Goal: Entertainment & Leisure: Consume media (video, audio)

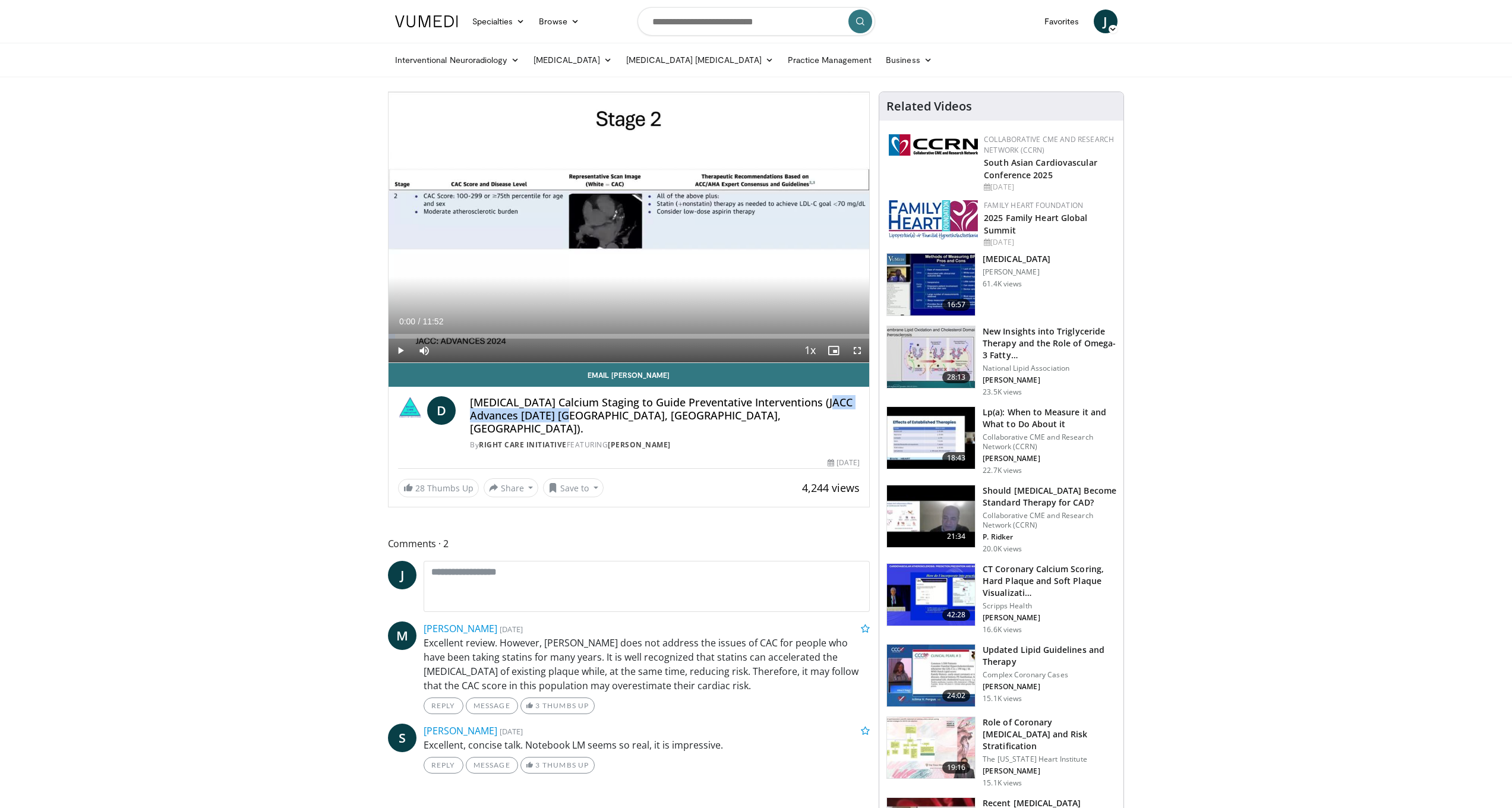
drag, startPoint x: 609, startPoint y: 414, endPoint x: 737, endPoint y: 414, distance: 128.0
click at [736, 414] on h4 "Coronary Artery Calcium Staging to Guide Preventative Interventions (JACC Advan…" at bounding box center [665, 415] width 390 height 39
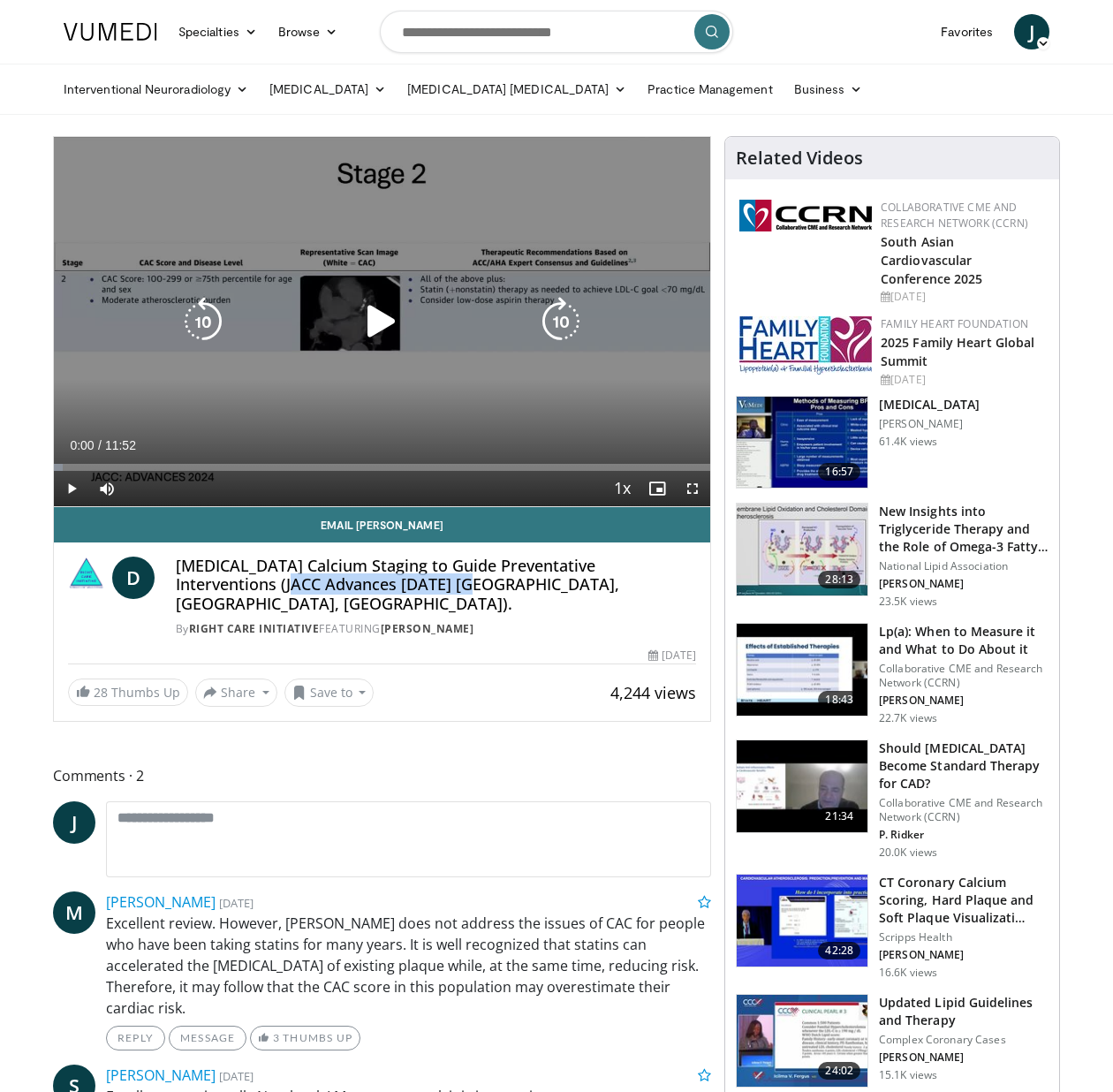
click at [64, 489] on span "Video Player" at bounding box center [71, 489] width 36 height 36
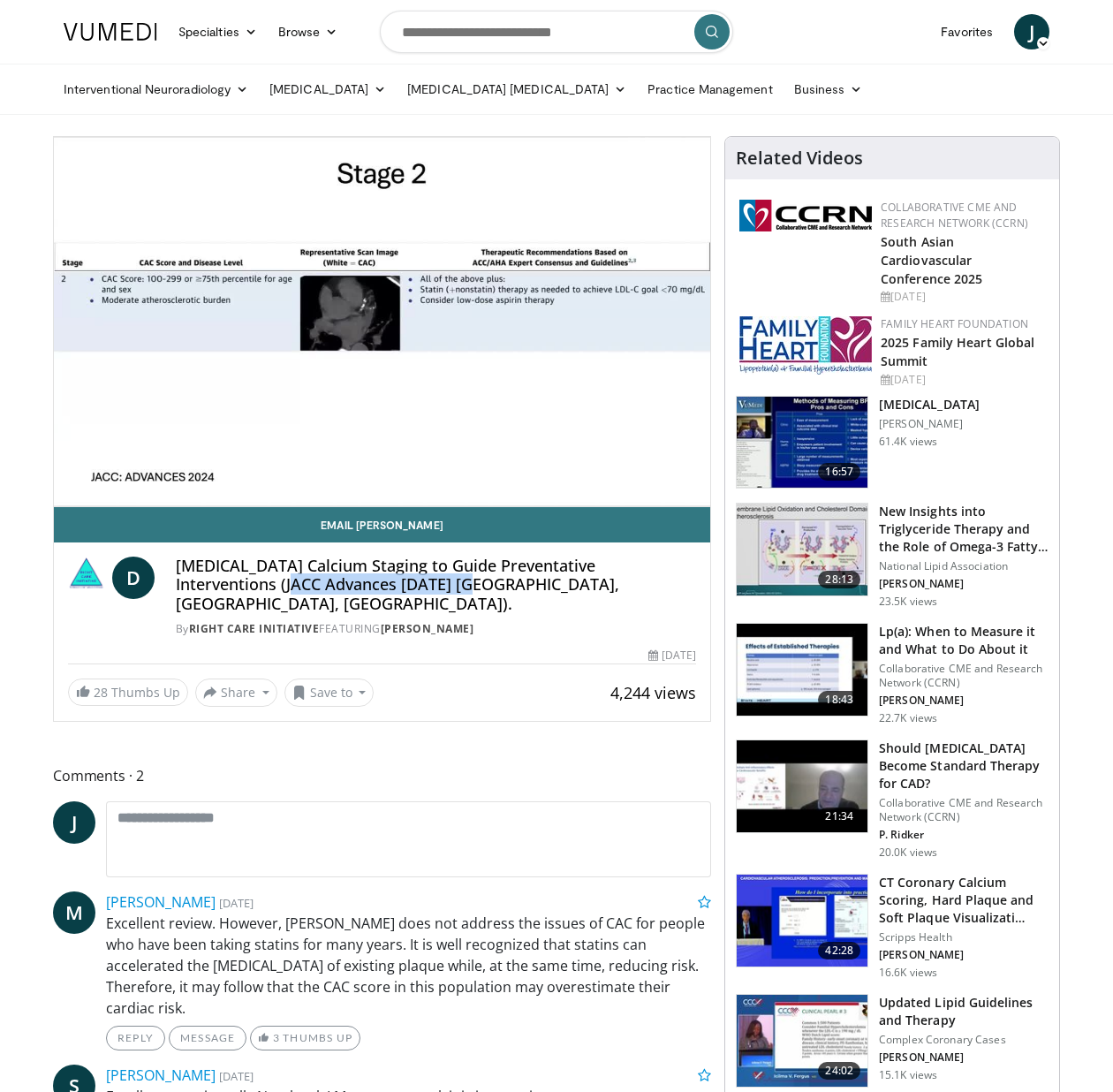
click at [72, 506] on span "Video Player" at bounding box center [71, 523] width 36 height 36
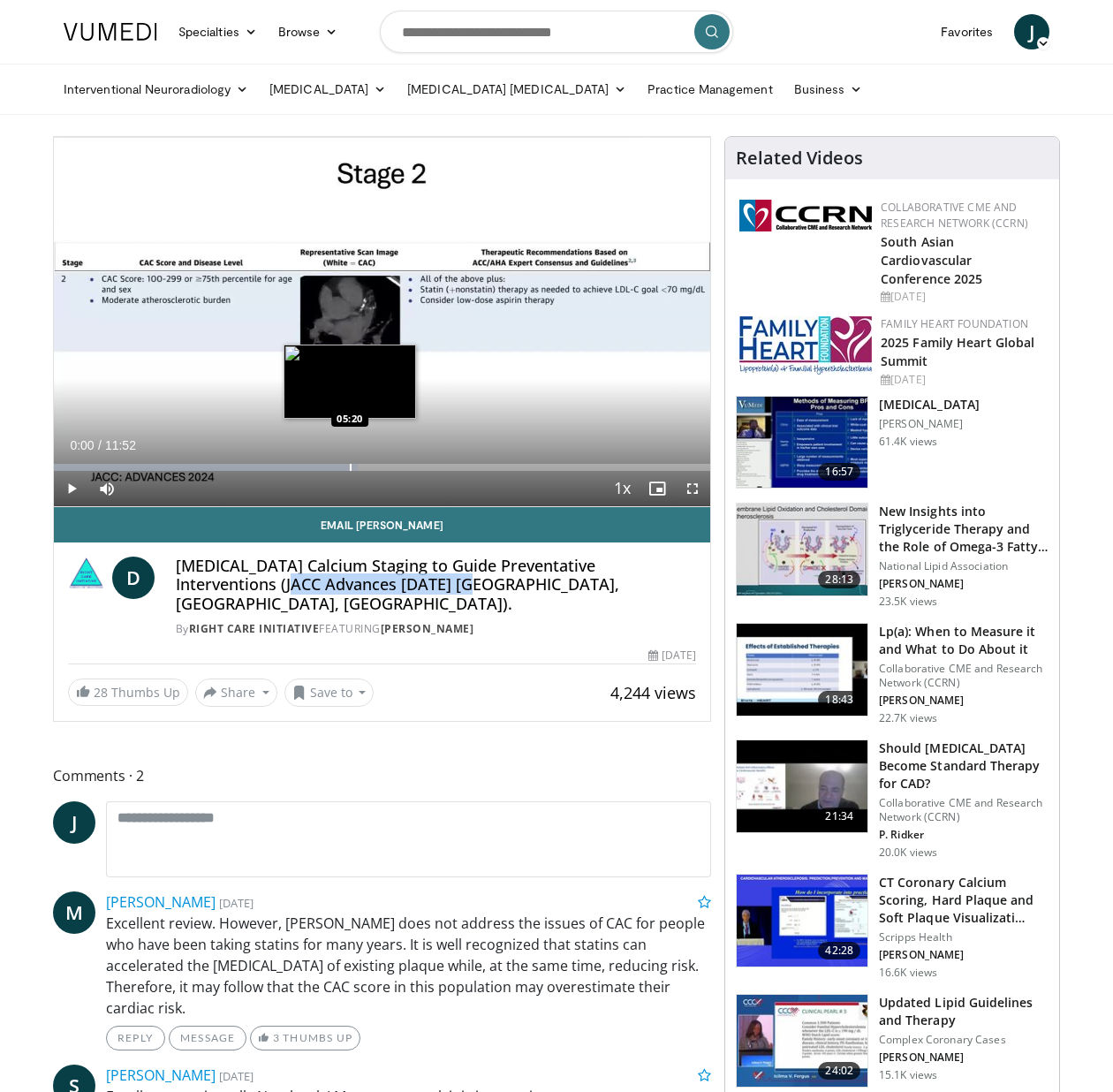
click at [350, 466] on div "Progress Bar" at bounding box center [351, 468] width 2 height 7
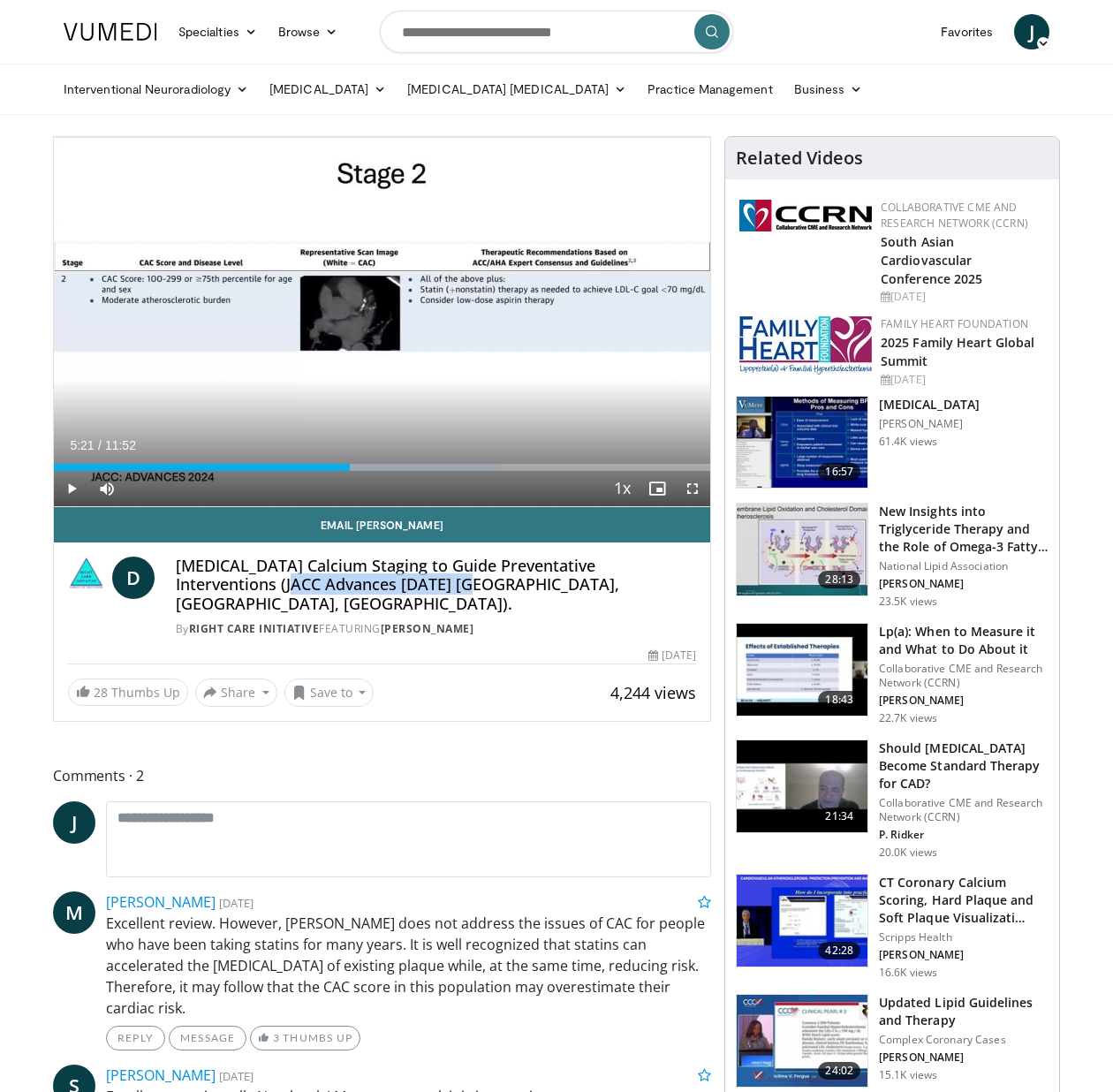
click at [386, 469] on div "Progress Bar" at bounding box center [387, 468] width 2 height 7
click at [76, 486] on span "Video Player" at bounding box center [71, 489] width 36 height 36
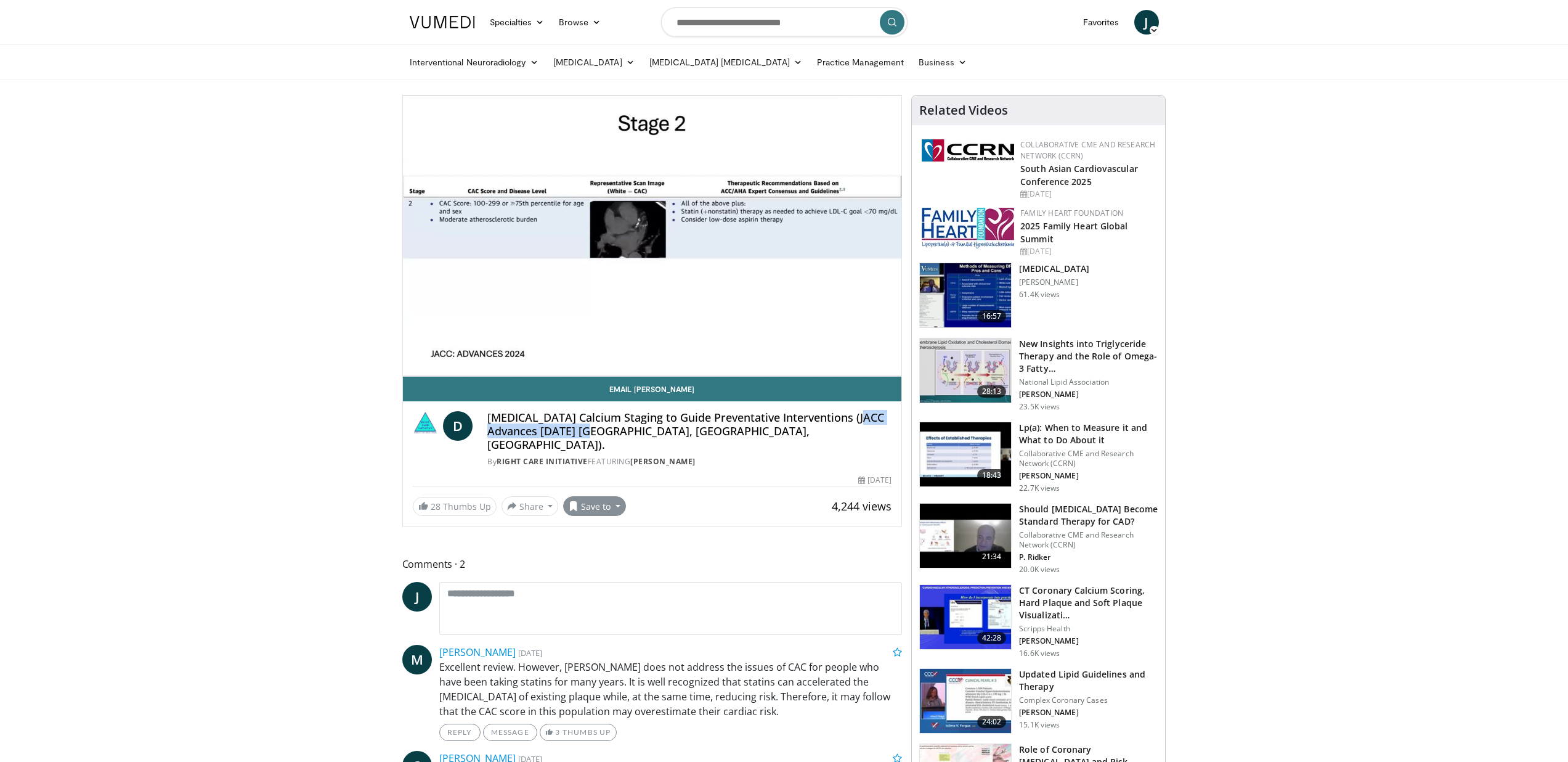
click at [610, 503] on button "Save to" at bounding box center [595, 506] width 63 height 20
click at [617, 531] on span "Add to Favorites" at bounding box center [616, 532] width 76 height 13
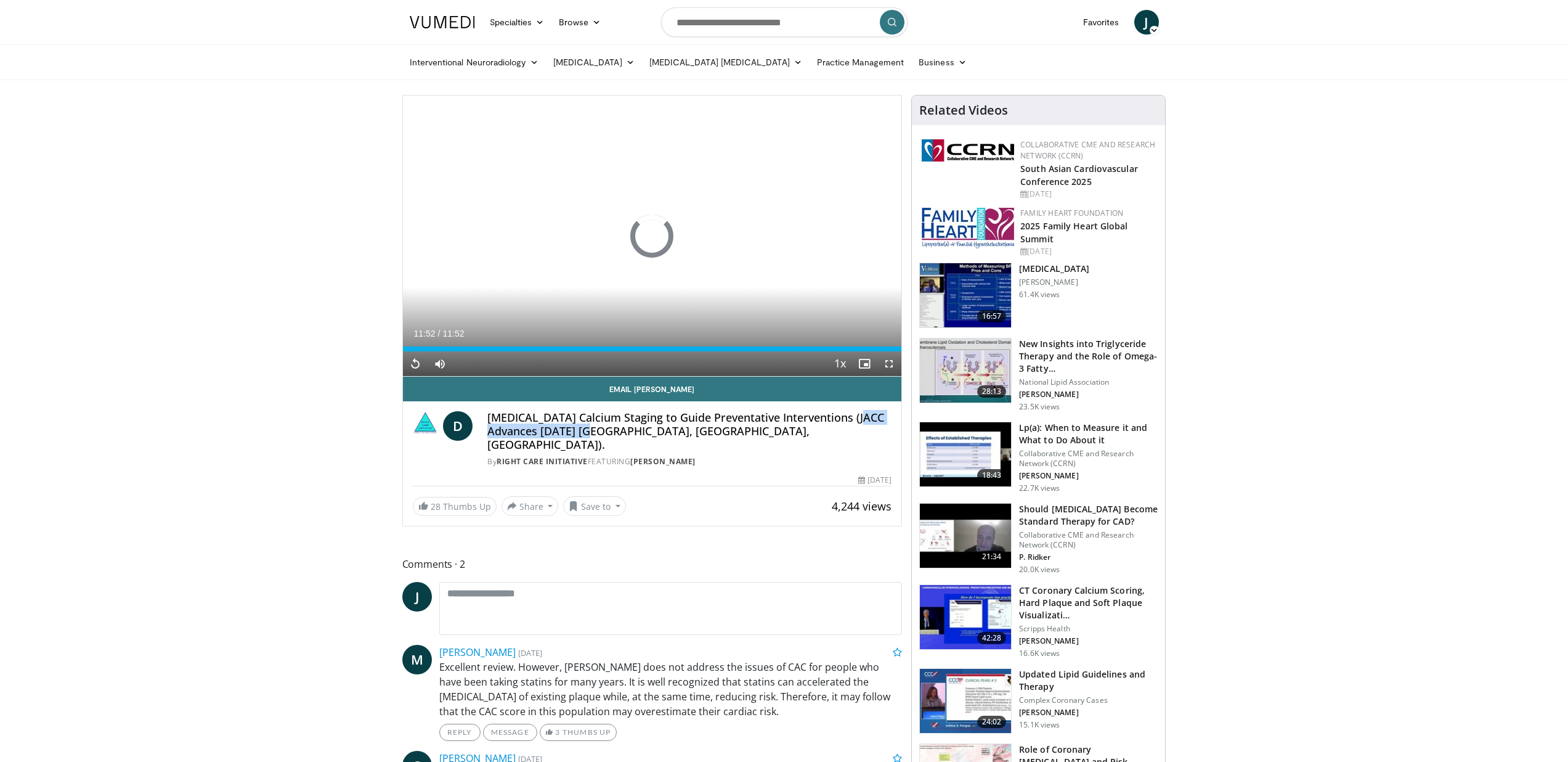
click at [975, 614] on img at bounding box center [965, 617] width 91 height 64
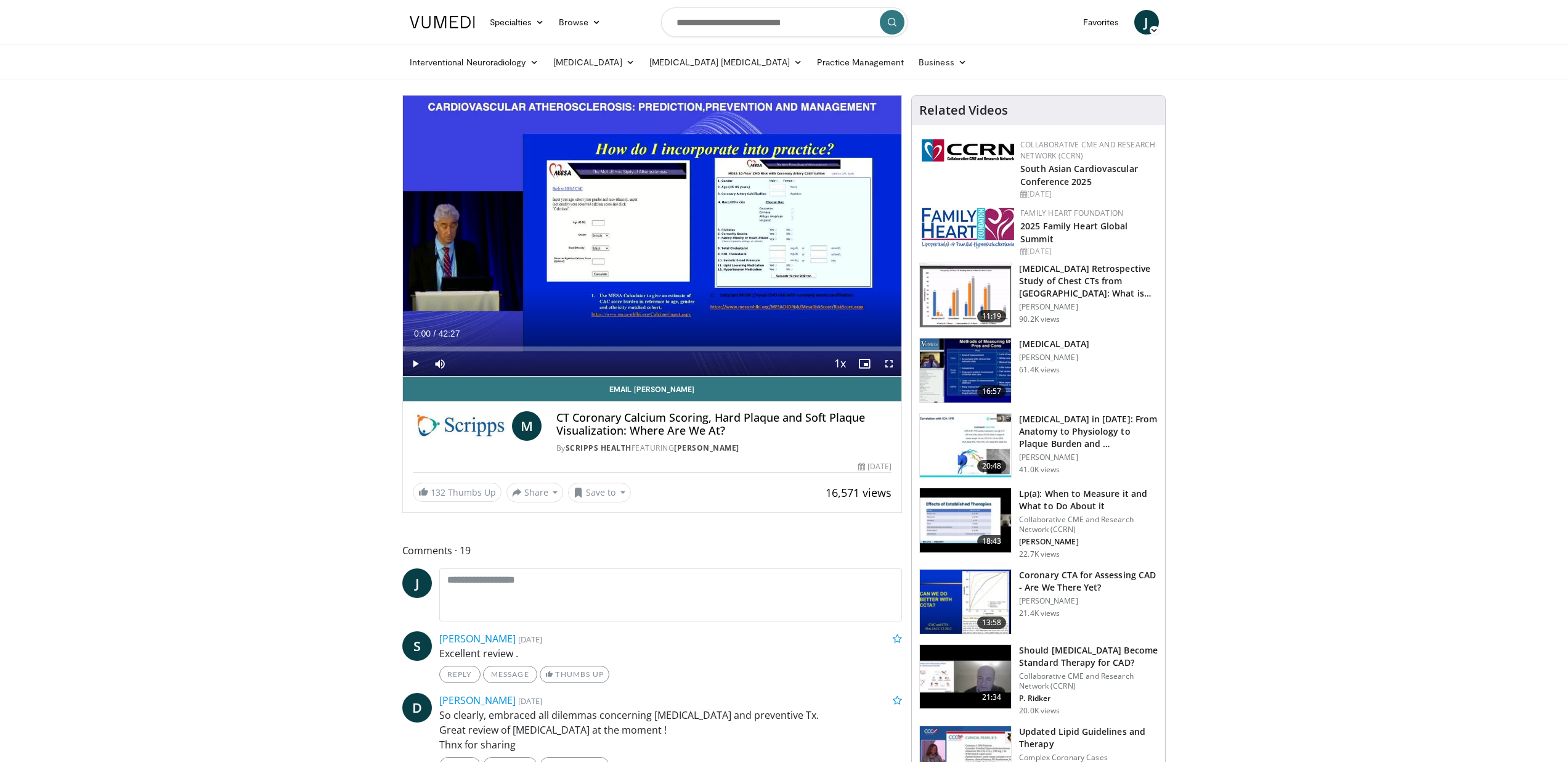
click at [416, 363] on span "Video Player" at bounding box center [415, 363] width 25 height 25
click at [457, 350] on div "Progress Bar" at bounding box center [457, 349] width 1 height 5
click at [491, 349] on div "Progress Bar" at bounding box center [492, 349] width 1 height 5
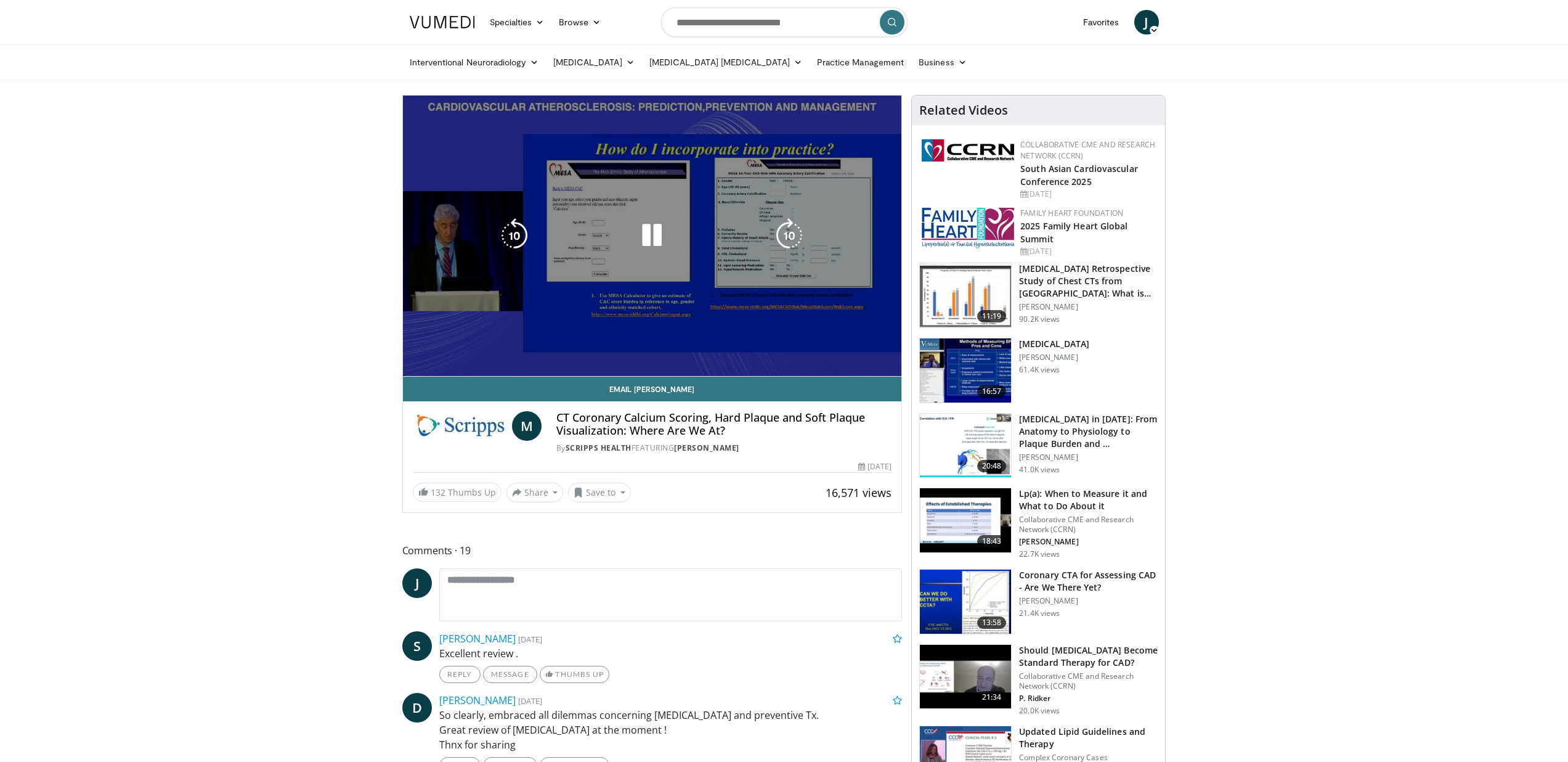
click at [513, 351] on video-js "**********" at bounding box center [652, 236] width 499 height 281
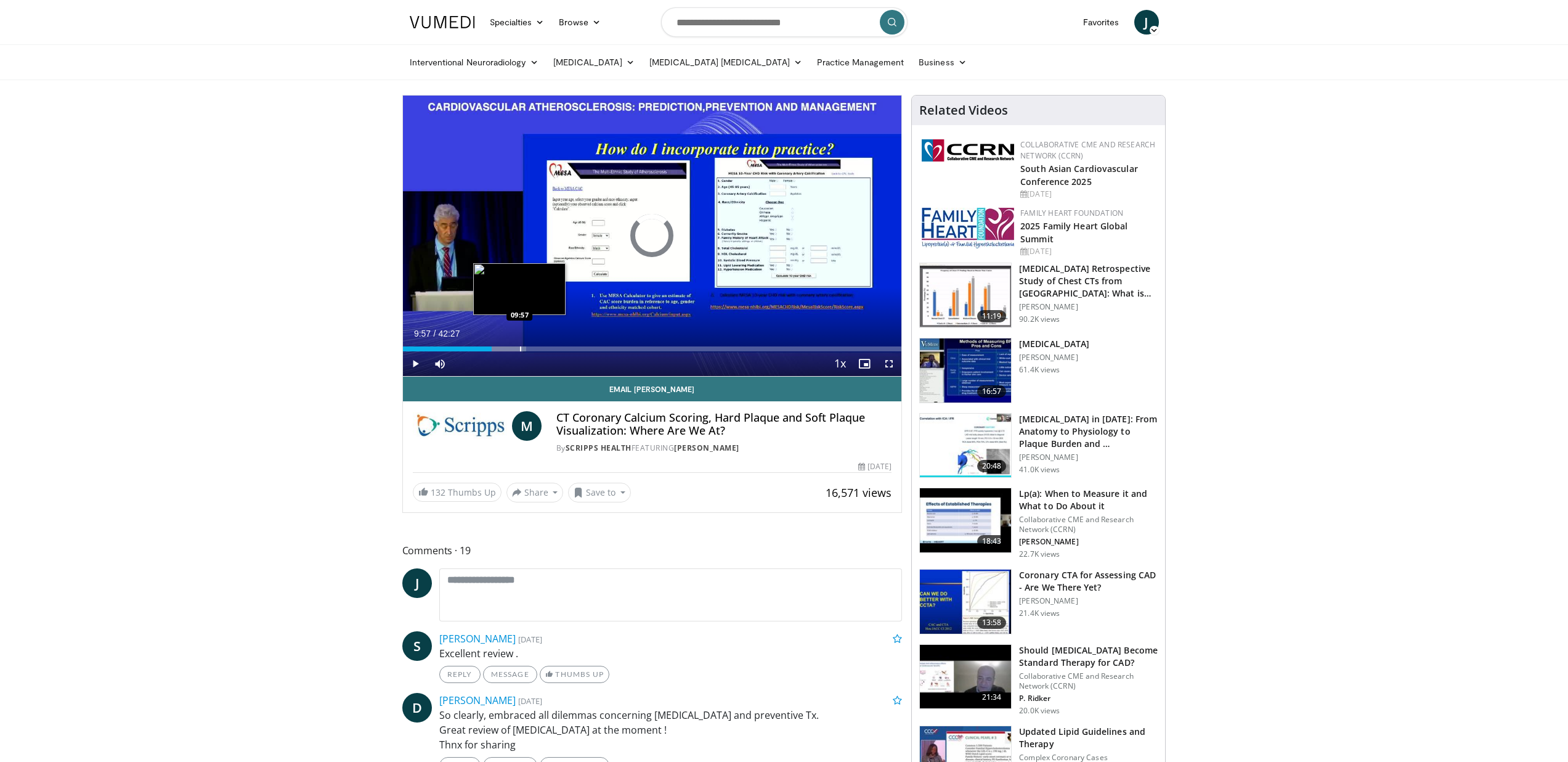
click at [520, 349] on div "Progress Bar" at bounding box center [521, 349] width 1 height 5
click at [555, 349] on div "Progress Bar" at bounding box center [556, 349] width 1 height 5
click at [605, 349] on div "Progress Bar" at bounding box center [605, 349] width 1 height 5
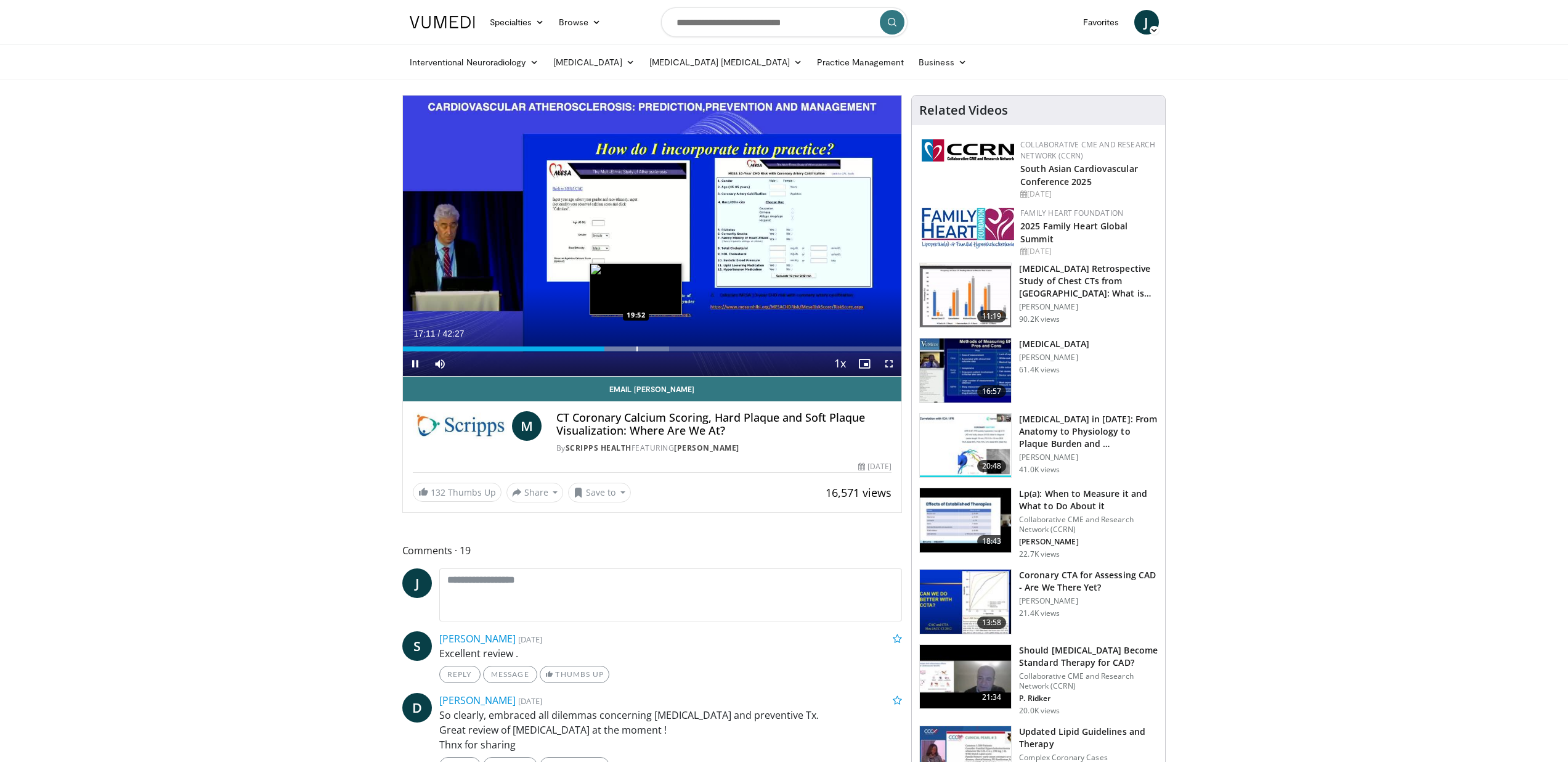
click at [636, 349] on div "Progress Bar" at bounding box center [637, 349] width 1 height 5
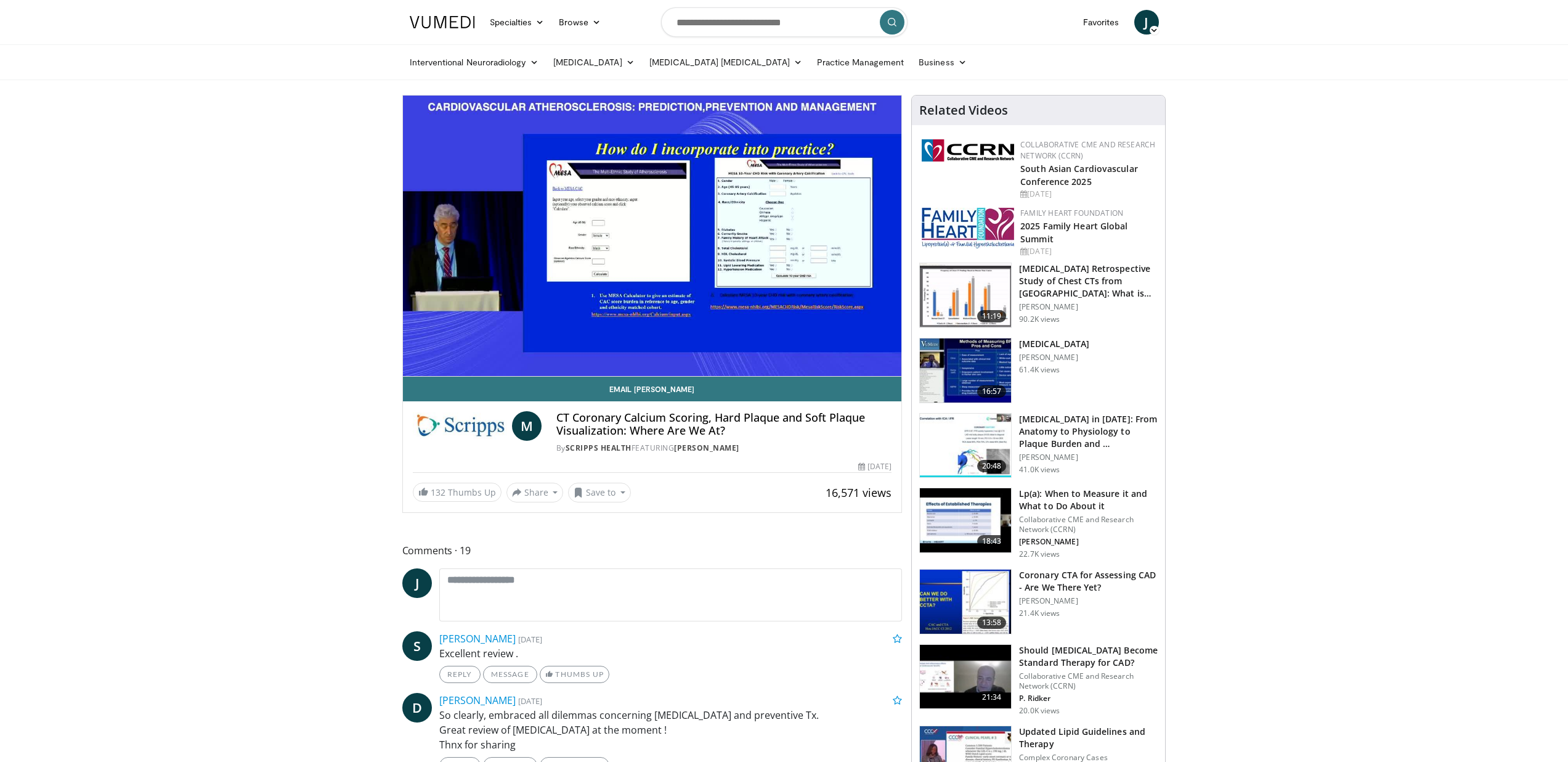
click at [674, 349] on div "10 seconds Tap to unmute" at bounding box center [652, 235] width 499 height 281
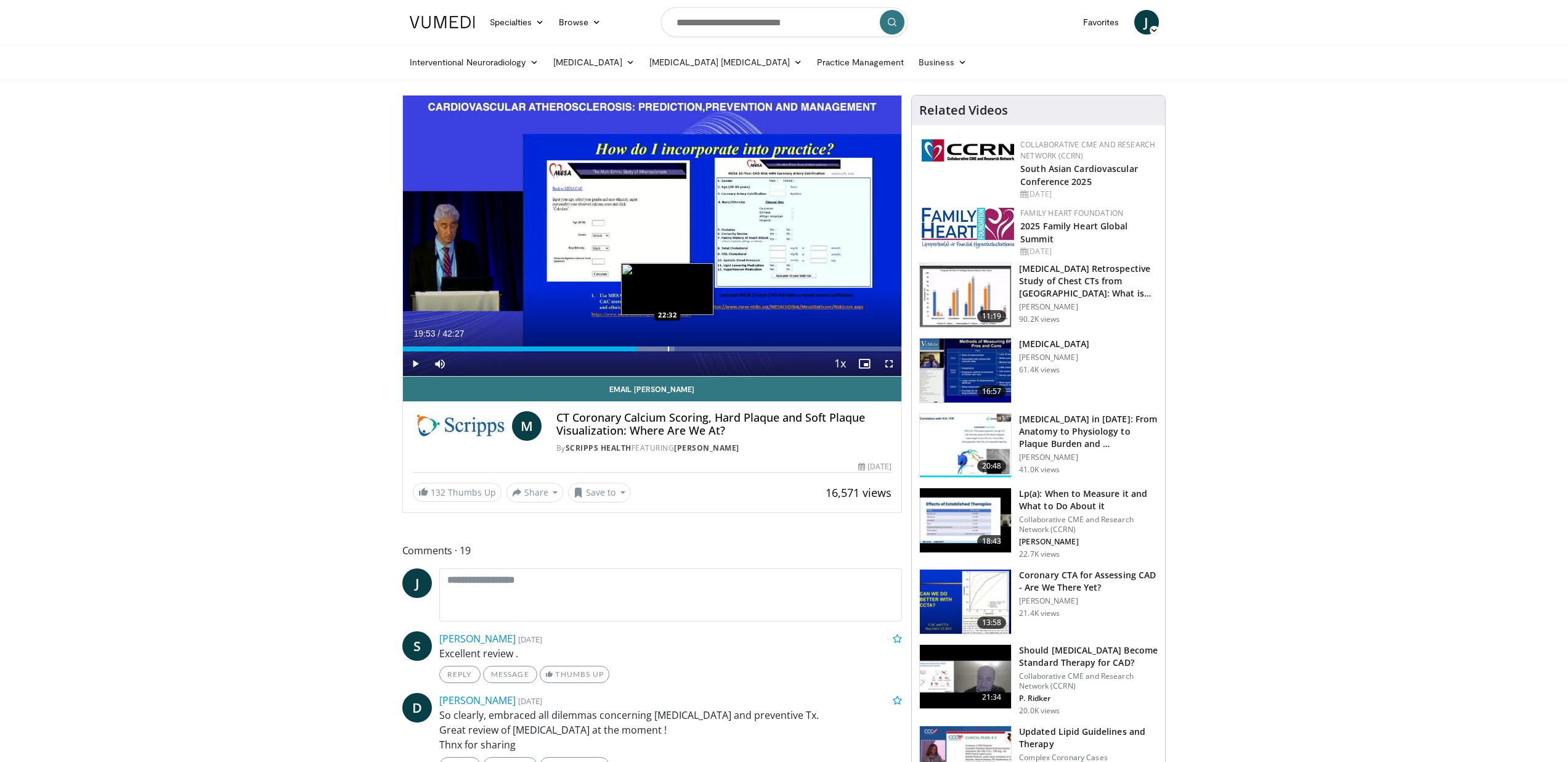
click at [667, 348] on div "Progress Bar" at bounding box center [636, 349] width 76 height 5
click at [698, 345] on div "Loaded : 60.72% 22:26 25:09" at bounding box center [652, 345] width 499 height 11
click at [717, 345] on div "Loaded : 73.40% 26:44 26:44" at bounding box center [652, 345] width 499 height 11
click at [751, 348] on div "Progress Bar" at bounding box center [752, 349] width 1 height 5
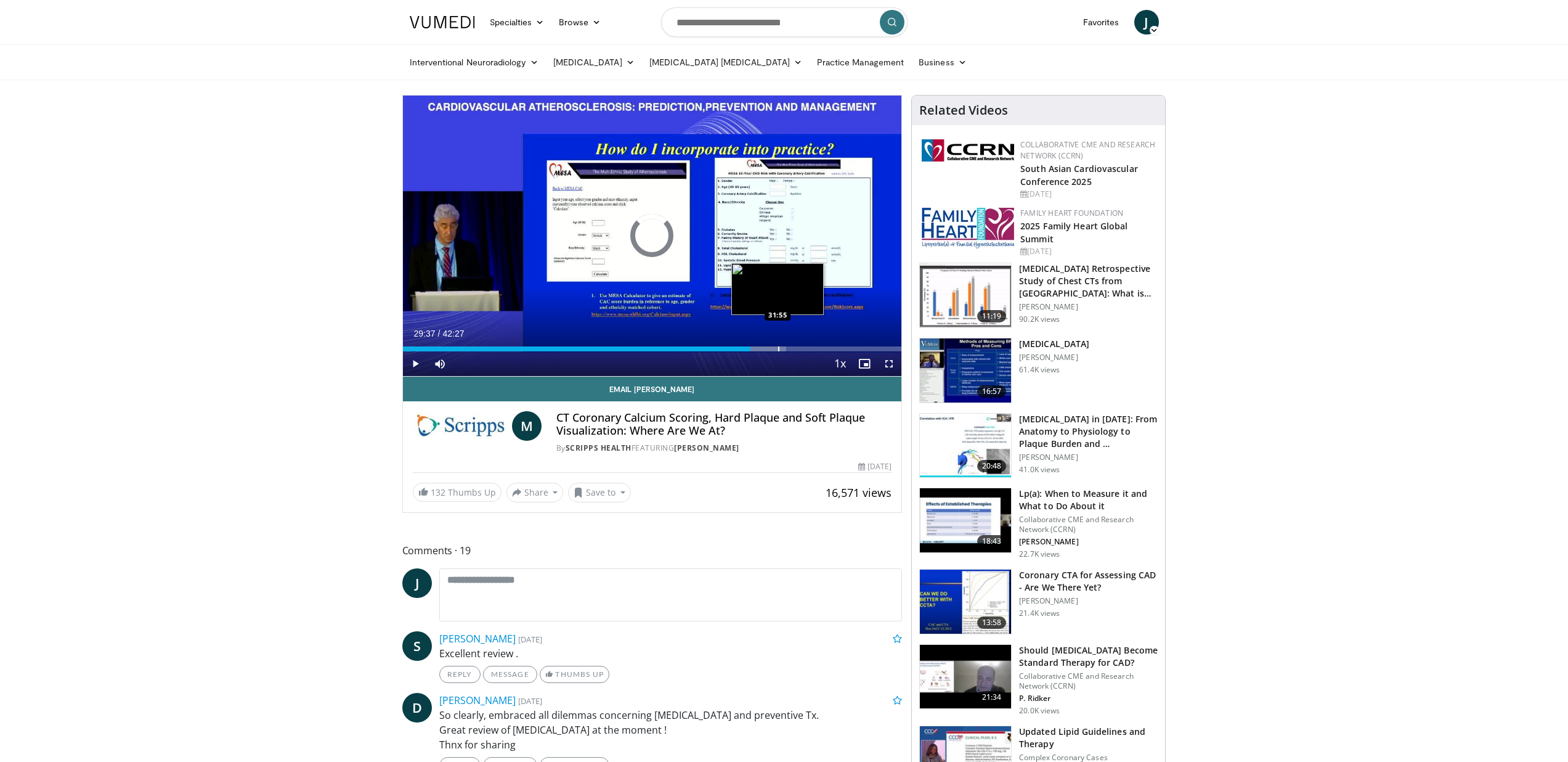
click at [778, 350] on div "Progress Bar" at bounding box center [779, 349] width 1 height 5
click at [799, 347] on div "Progress Bar" at bounding box center [799, 349] width 1 height 5
click at [822, 348] on div "Progress Bar" at bounding box center [823, 349] width 1 height 5
click at [841, 349] on div "Progress Bar" at bounding box center [841, 349] width 1 height 5
click at [617, 494] on button "Save to" at bounding box center [600, 492] width 63 height 20
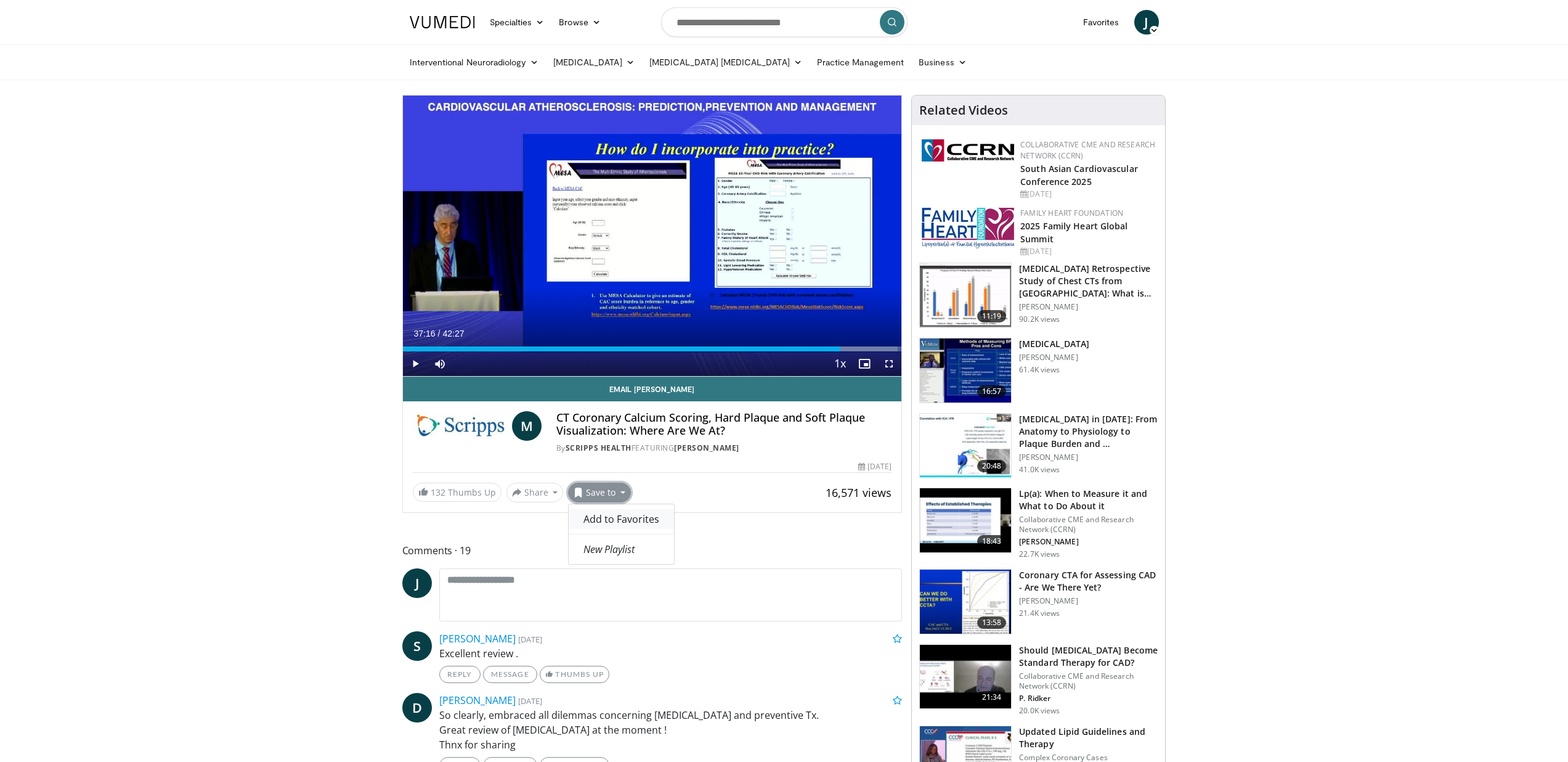
click at [621, 518] on span "Add to Favorites" at bounding box center [621, 518] width 76 height 13
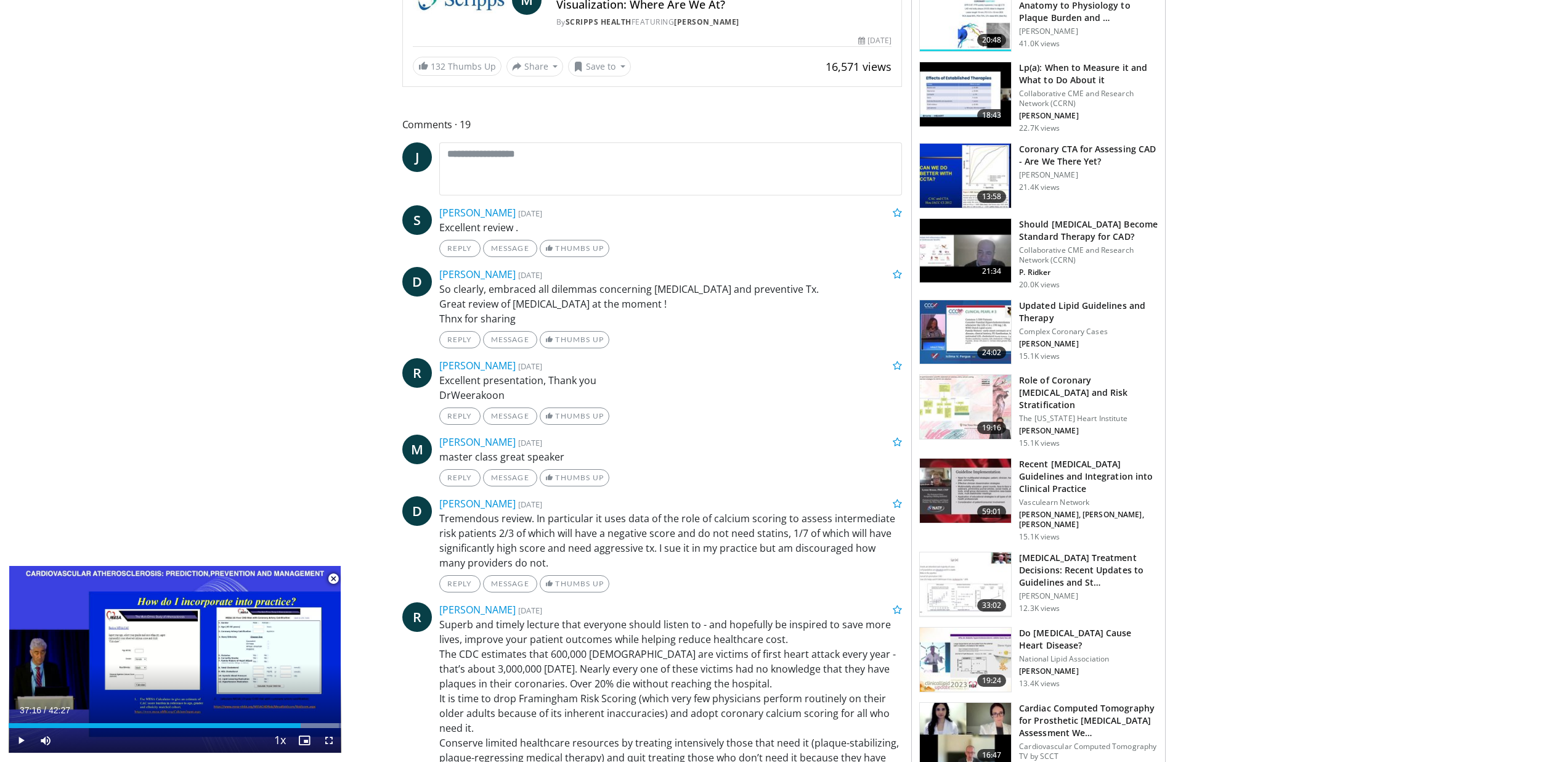
scroll to position [429, 0]
